Goal: Transaction & Acquisition: Book appointment/travel/reservation

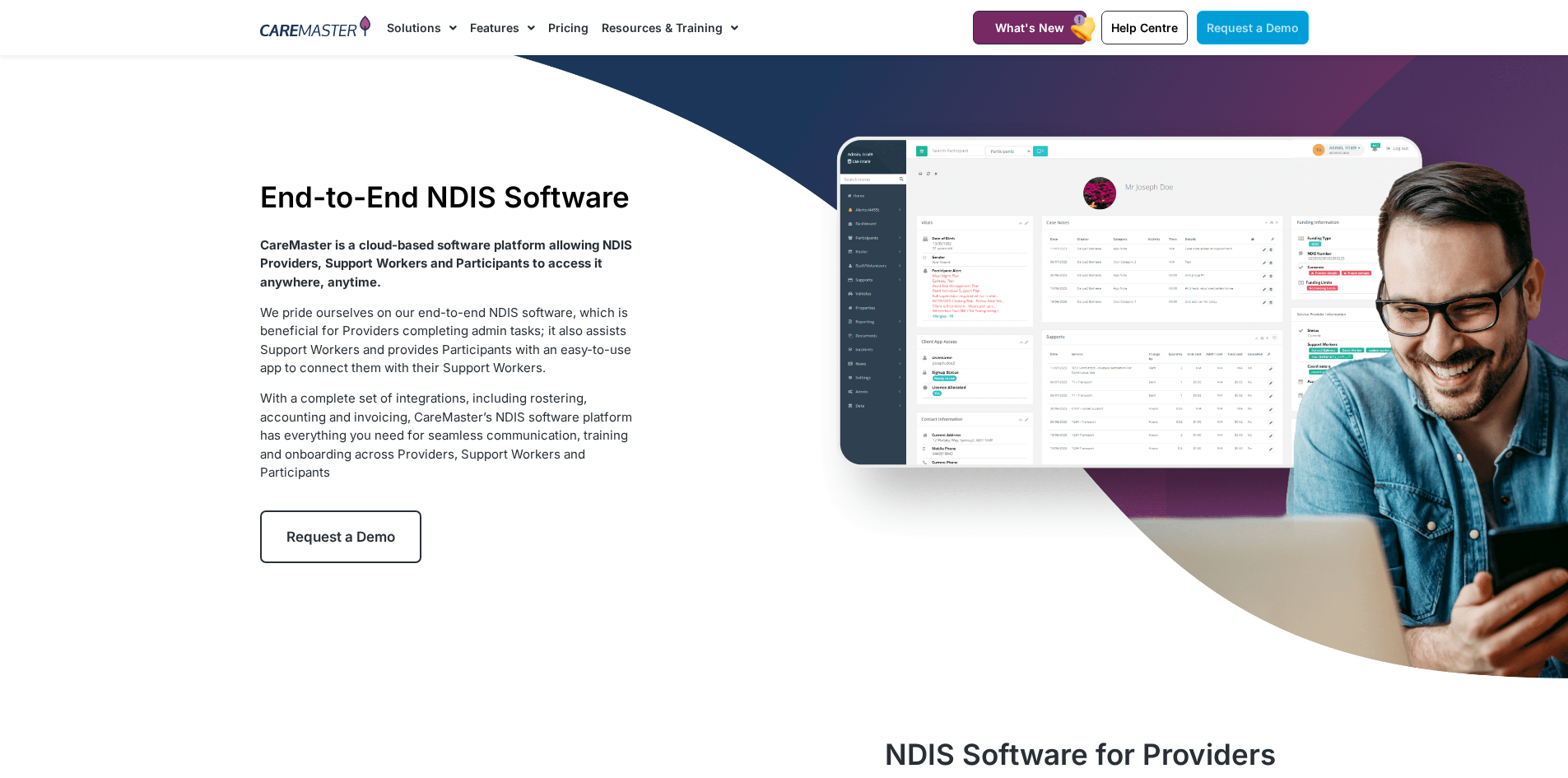
click at [1237, 23] on span "Request a Demo" at bounding box center [1252, 28] width 92 height 14
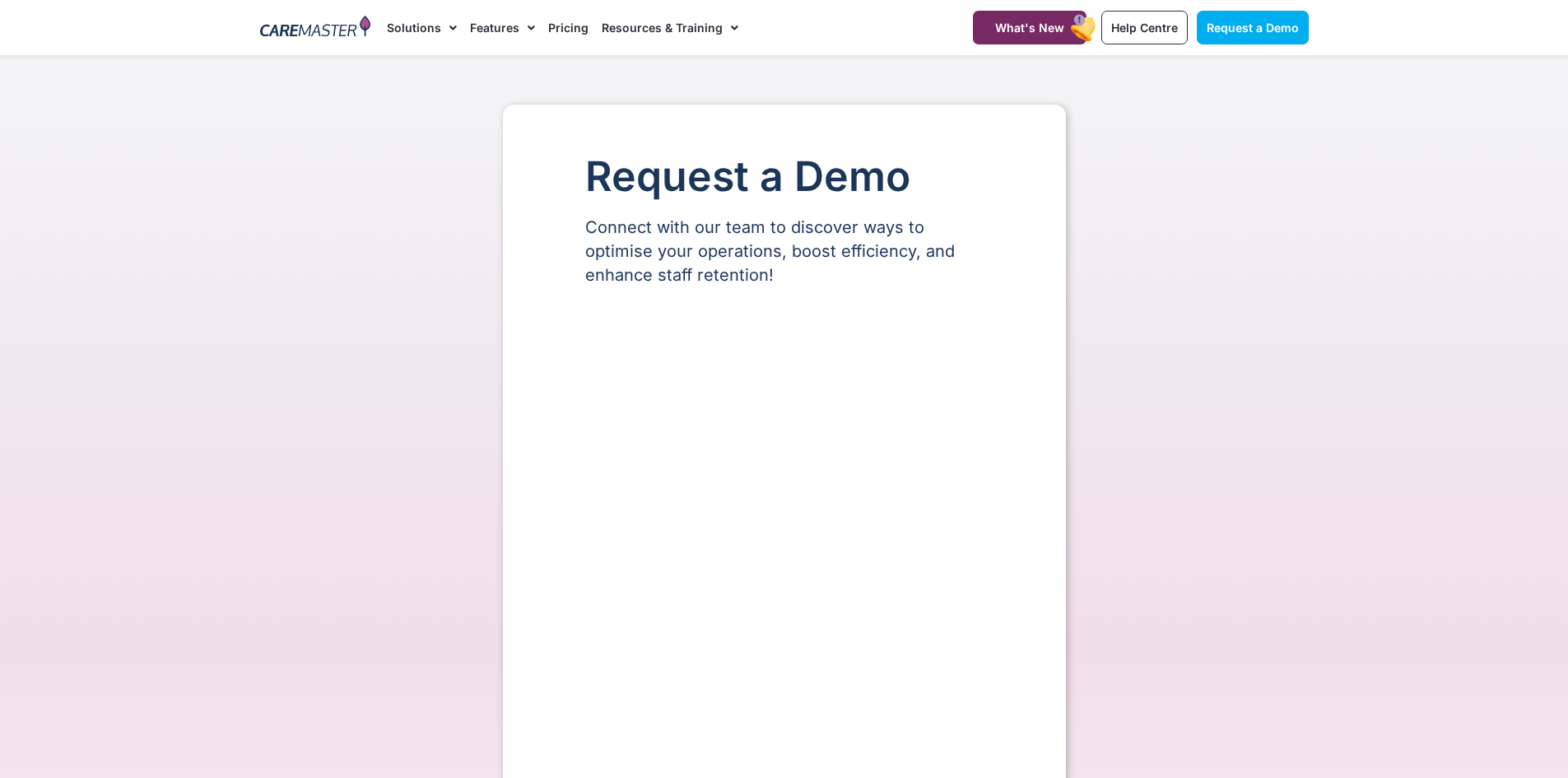
select select "**"
